Goal: Task Accomplishment & Management: Manage account settings

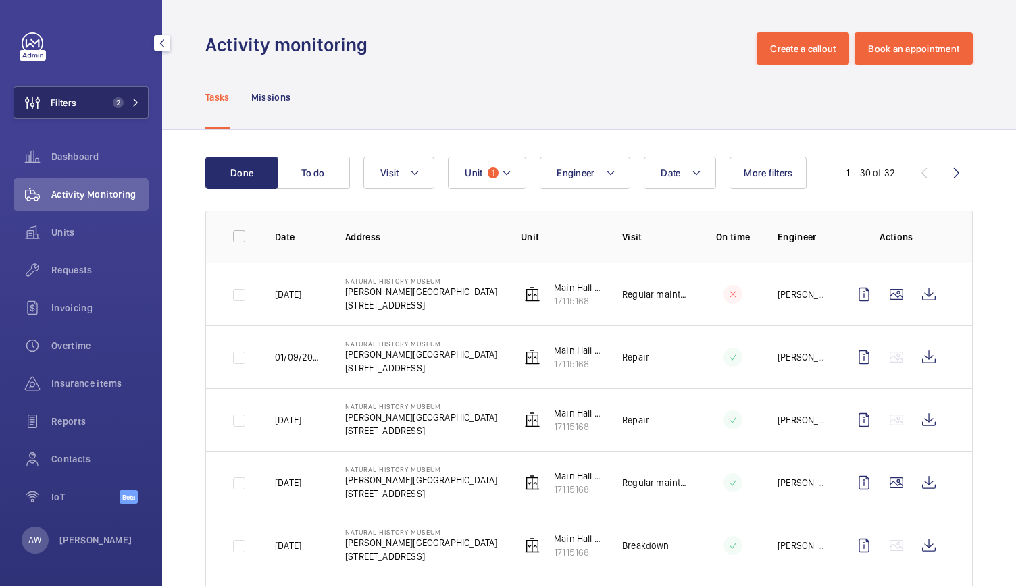
click at [130, 115] on button "Filters 2" at bounding box center [81, 102] width 135 height 32
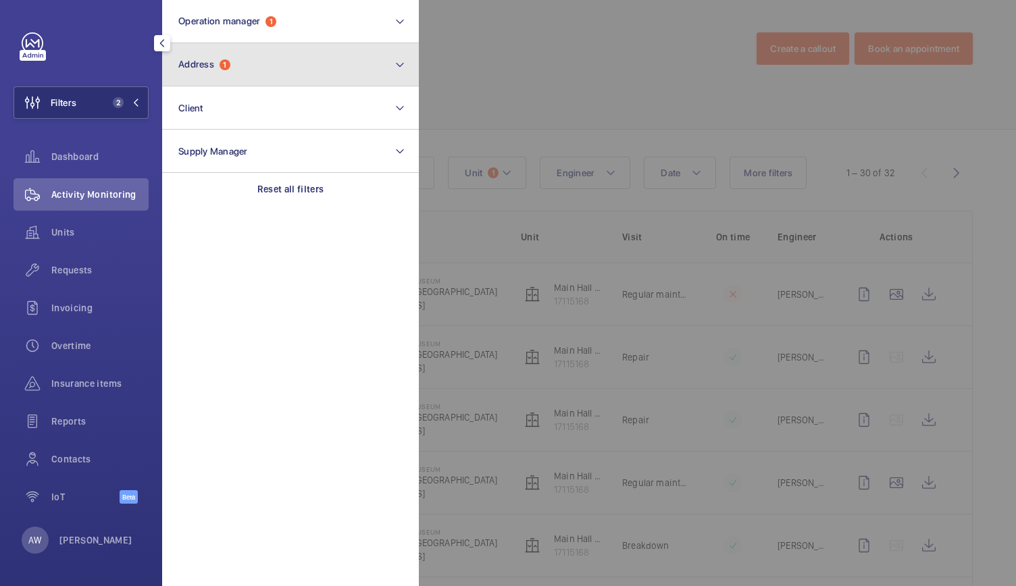
click at [257, 72] on button "Address 1" at bounding box center [290, 64] width 257 height 43
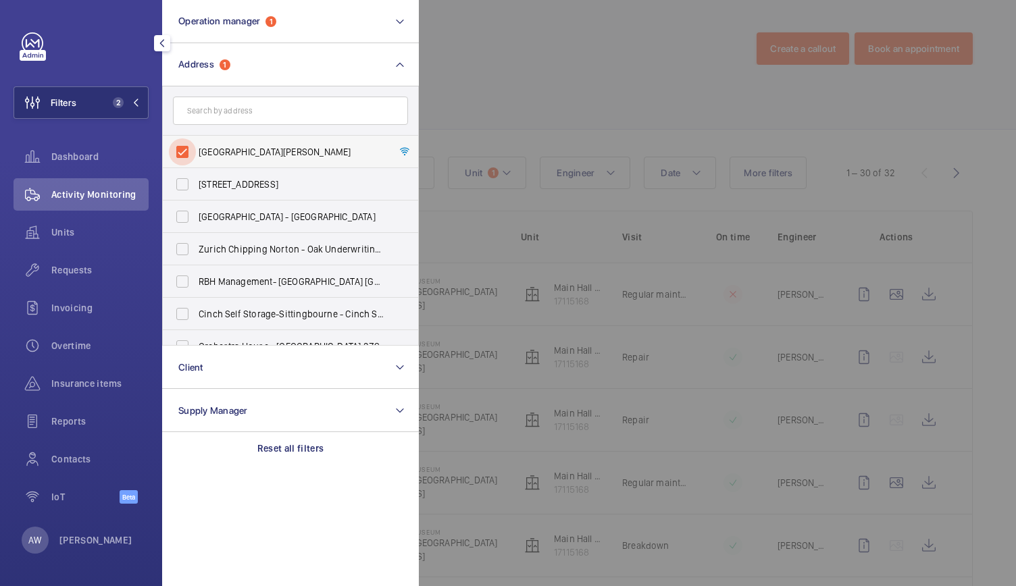
click at [191, 152] on input "[GEOGRAPHIC_DATA][PERSON_NAME]" at bounding box center [182, 151] width 27 height 27
checkbox input "false"
click at [215, 110] on input "text" at bounding box center [290, 111] width 235 height 28
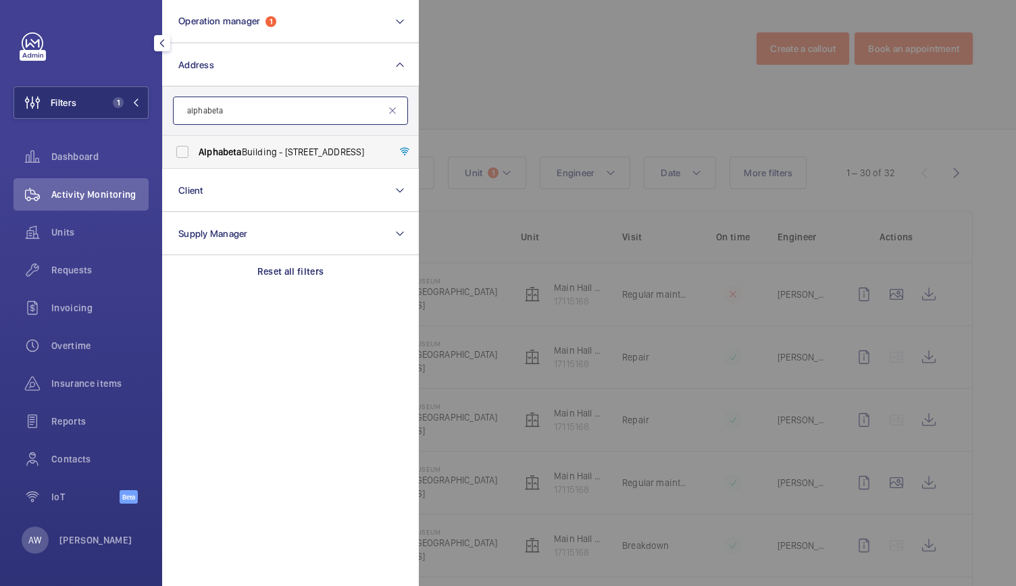
type input "alphabeta"
click at [219, 145] on span "[GEOGRAPHIC_DATA] - [STREET_ADDRESS]" at bounding box center [292, 152] width 186 height 14
click at [196, 145] on input "[GEOGRAPHIC_DATA] - [STREET_ADDRESS]" at bounding box center [182, 151] width 27 height 27
checkbox input "true"
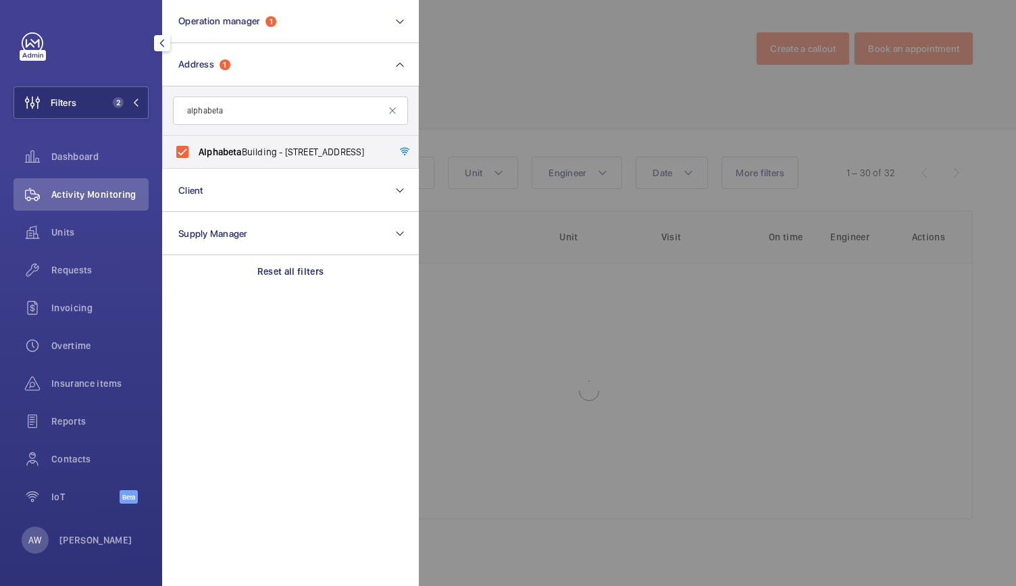
click at [514, 101] on div at bounding box center [927, 293] width 1016 height 586
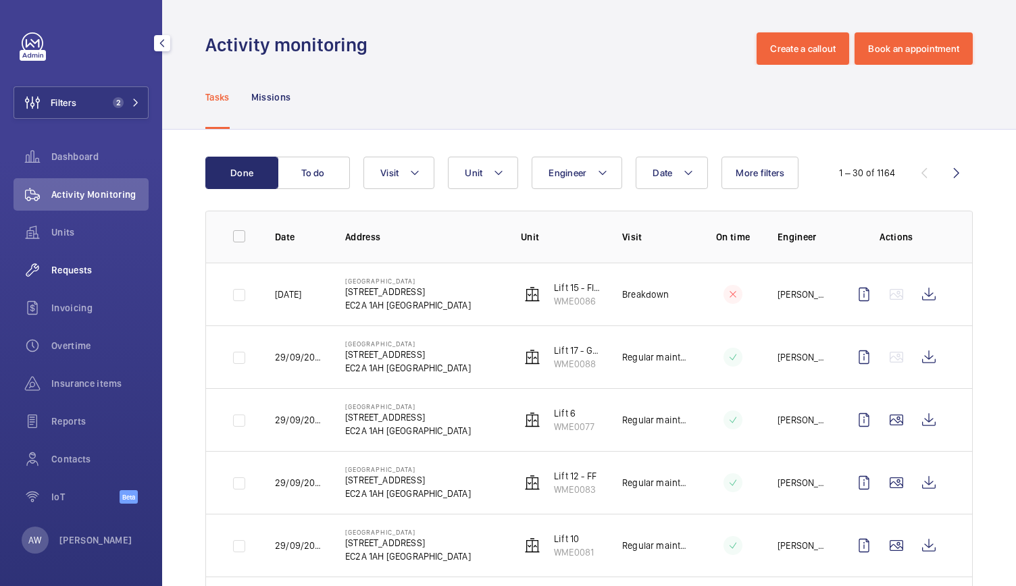
click at [76, 270] on span "Requests" at bounding box center [99, 270] width 97 height 14
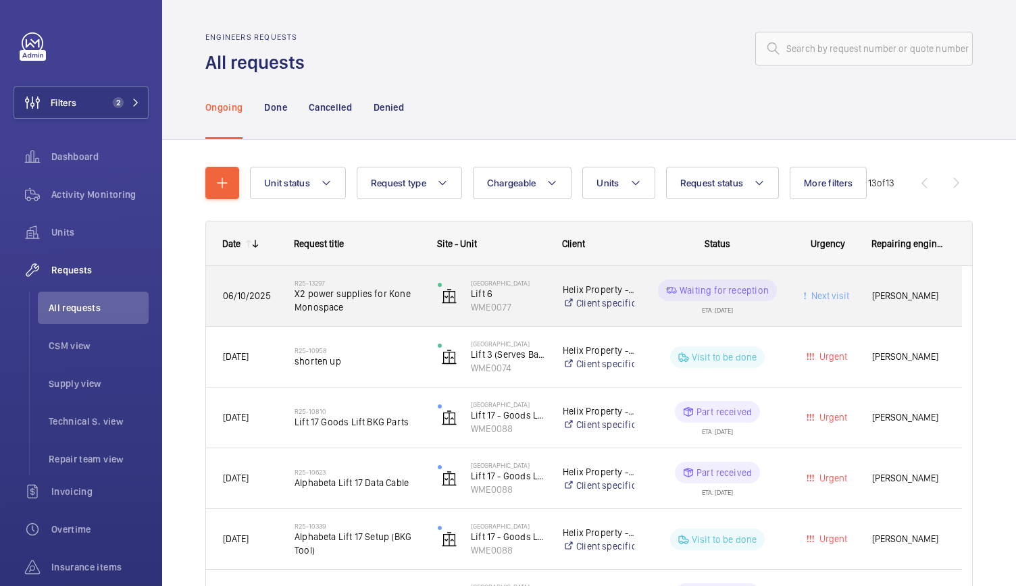
click at [429, 301] on div "Alphabeta Building Lift 6 WME0077" at bounding box center [483, 296] width 124 height 55
